Goal: Task Accomplishment & Management: Use online tool/utility

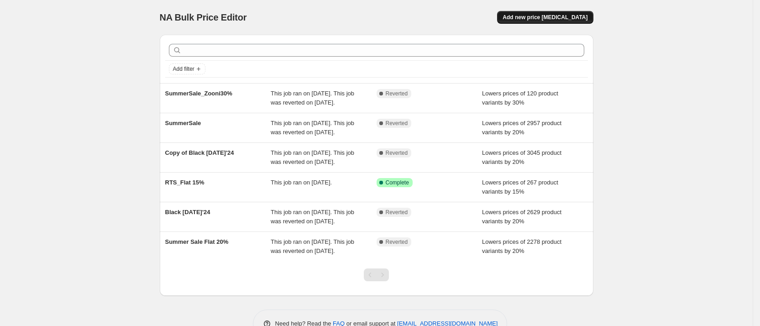
click at [559, 14] on span "Add new price [MEDICAL_DATA]" at bounding box center [545, 17] width 85 height 7
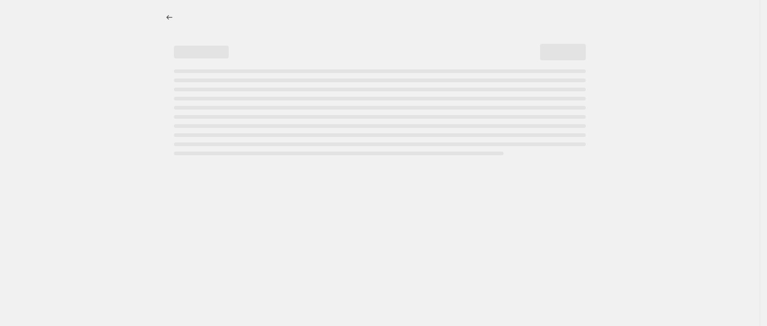
select select "percentage"
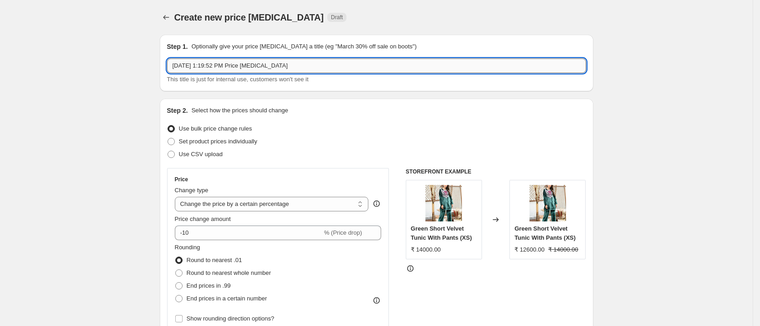
click at [341, 64] on input "[DATE] 1:19:52 PM Price [MEDICAL_DATA]" at bounding box center [376, 65] width 419 height 15
type input "ROZANA"
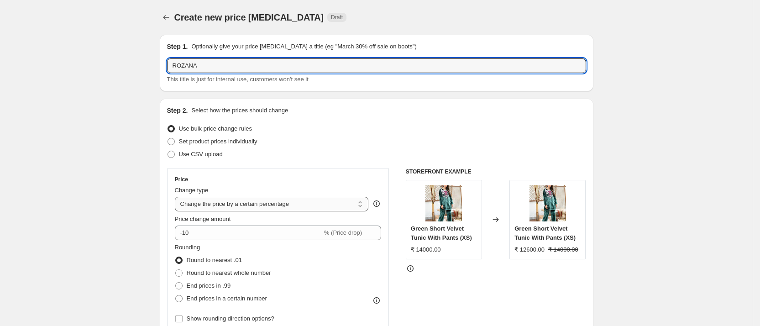
click at [256, 200] on select "Change the price to a certain amount Change the price by a certain amount Chang…" at bounding box center [272, 204] width 194 height 15
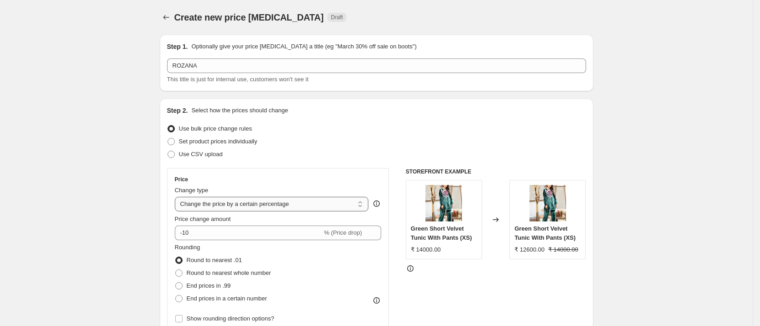
select select "by"
click at [178, 197] on select "Change the price to a certain amount Change the price by a certain amount Chang…" at bounding box center [272, 204] width 194 height 15
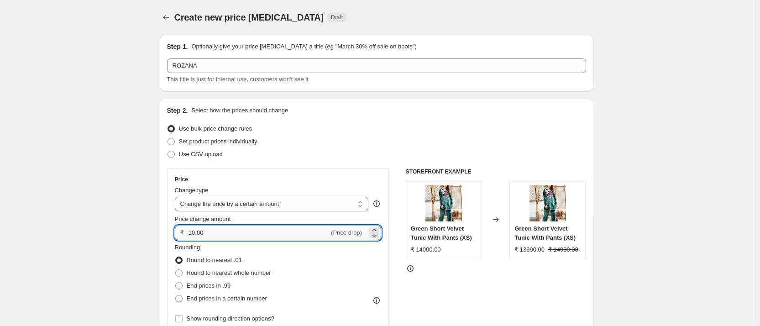
click at [212, 231] on input "-10.00" at bounding box center [258, 232] width 143 height 15
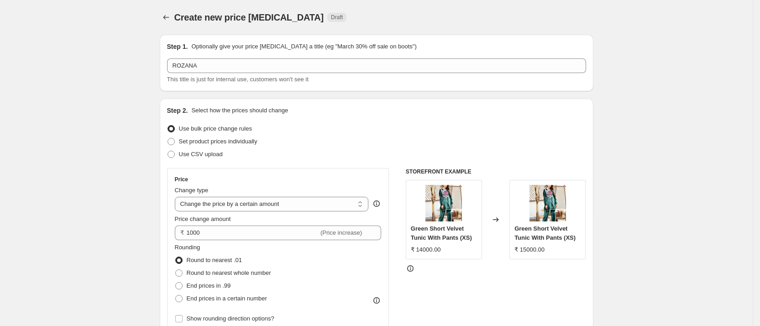
type input "1000.00"
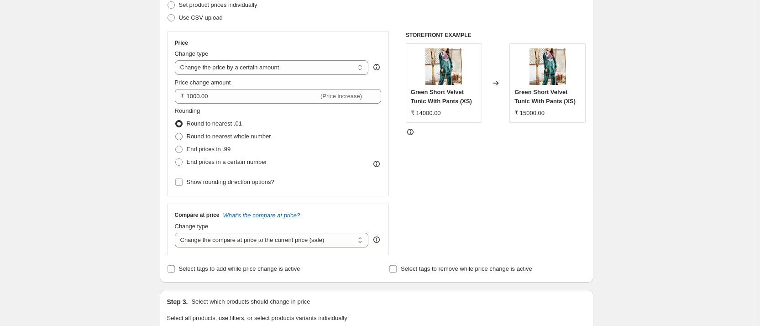
scroll to position [233, 0]
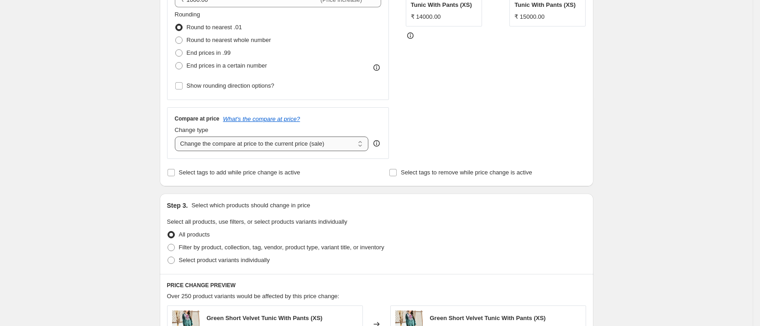
click at [262, 146] on select "Change the compare at price to the current price (sale) Change the compare at p…" at bounding box center [272, 143] width 194 height 15
select select "remove"
click at [178, 136] on select "Change the compare at price to the current price (sale) Change the compare at p…" at bounding box center [272, 143] width 194 height 15
click at [197, 245] on span "Filter by product, collection, tag, vendor, product type, variant title, or inv…" at bounding box center [281, 247] width 205 height 7
click at [168, 244] on input "Filter by product, collection, tag, vendor, product type, variant title, or inv…" at bounding box center [168, 244] width 0 height 0
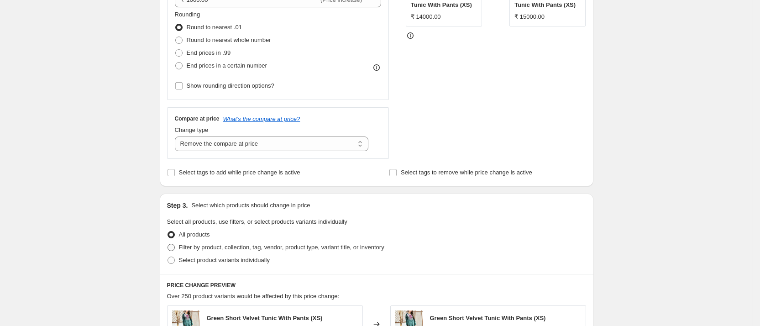
radio input "true"
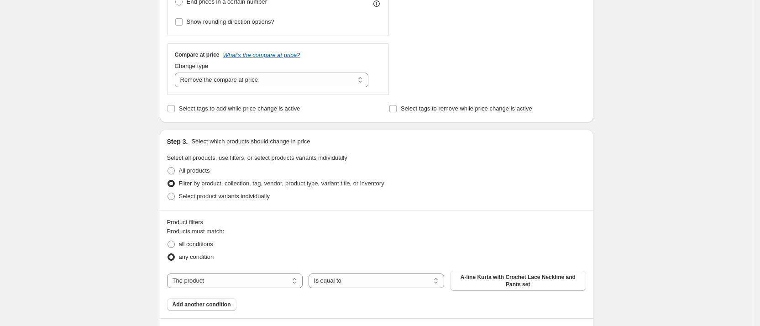
scroll to position [308, 0]
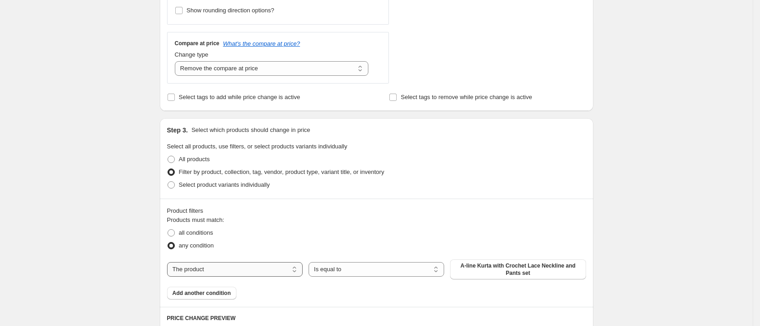
click at [243, 263] on select "The product The product's collection The product's tag The product's vendor The…" at bounding box center [235, 269] width 136 height 15
select select "collection"
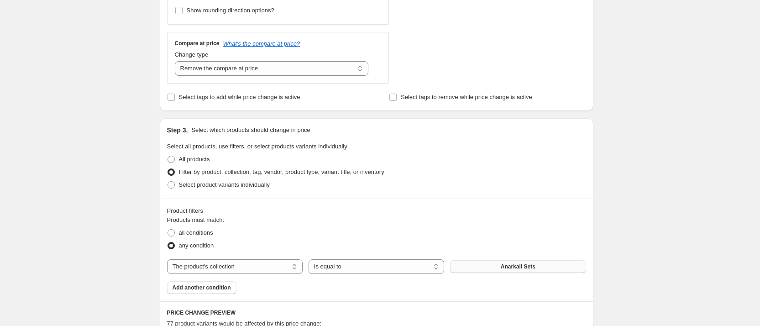
click at [498, 269] on button "Anarkali Sets" at bounding box center [518, 266] width 136 height 13
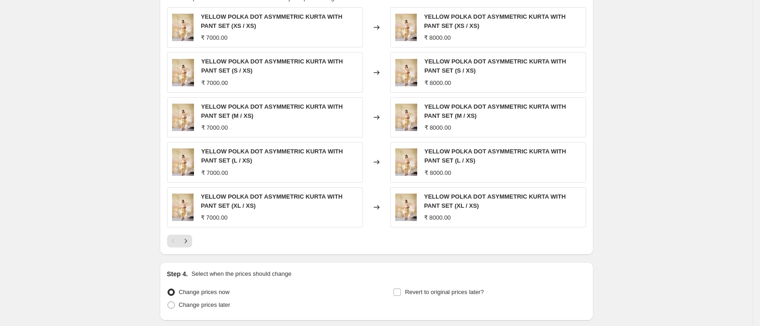
scroll to position [704, 0]
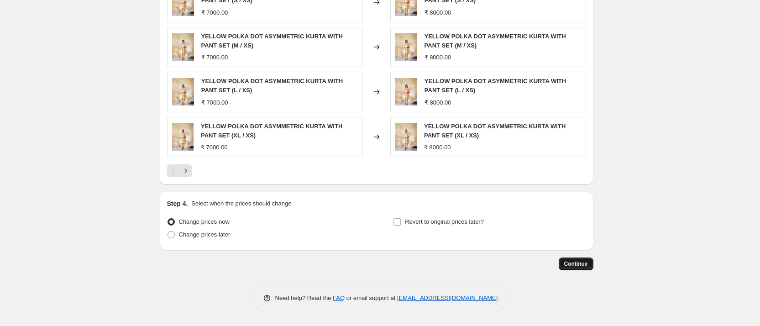
click at [576, 267] on button "Continue" at bounding box center [576, 263] width 35 height 13
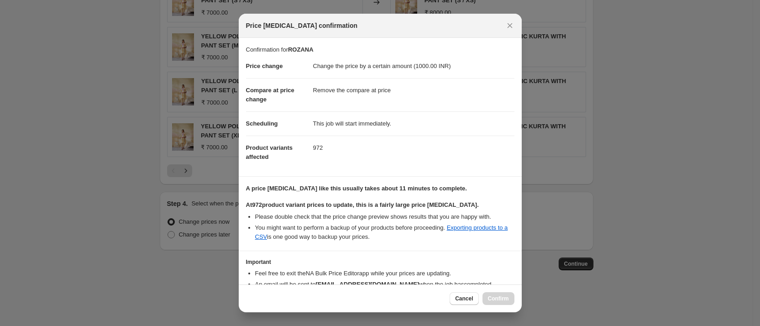
scroll to position [62, 0]
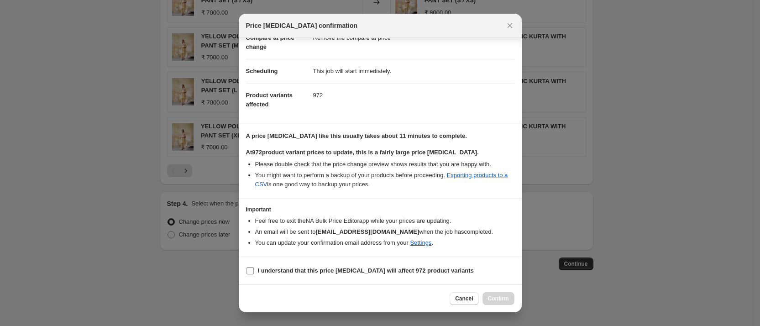
click at [345, 270] on b "I understand that this price [MEDICAL_DATA] will affect 972 product variants" at bounding box center [366, 270] width 216 height 7
click at [254, 270] on input "I understand that this price [MEDICAL_DATA] will affect 972 product variants" at bounding box center [249, 270] width 7 height 7
checkbox input "true"
click at [497, 294] on button "Confirm" at bounding box center [498, 298] width 32 height 13
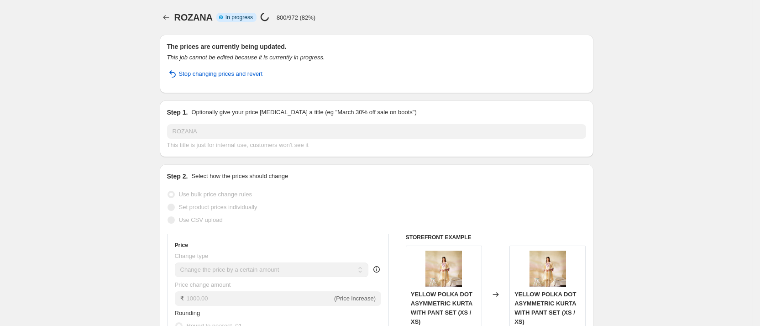
select select "by"
select select "remove"
select select "collection"
